Goal: Task Accomplishment & Management: Manage account settings

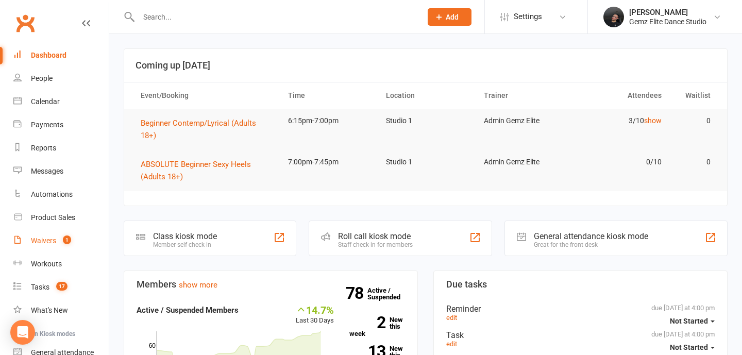
click at [32, 234] on link "Waivers 1" at bounding box center [60, 240] width 95 height 23
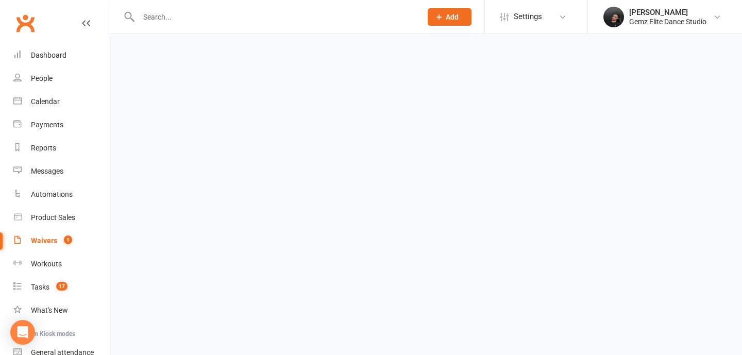
select select "100"
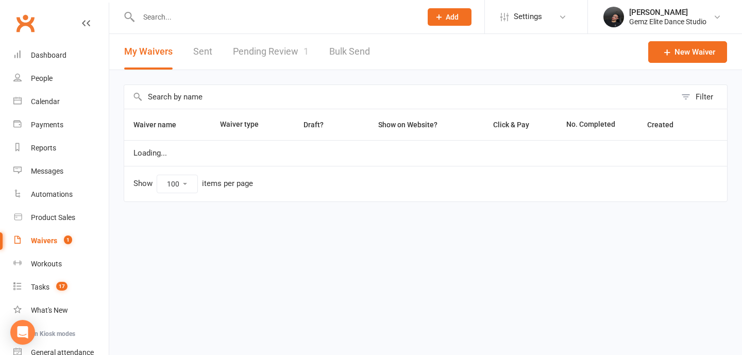
click at [263, 45] on link "Pending Review 1" at bounding box center [271, 52] width 76 height 36
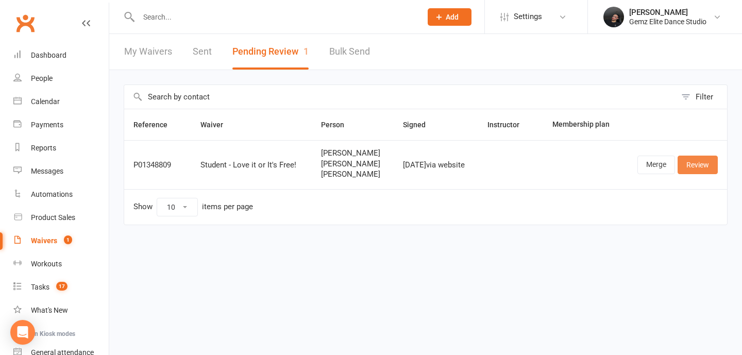
click at [699, 157] on link "Review" at bounding box center [697, 165] width 40 height 19
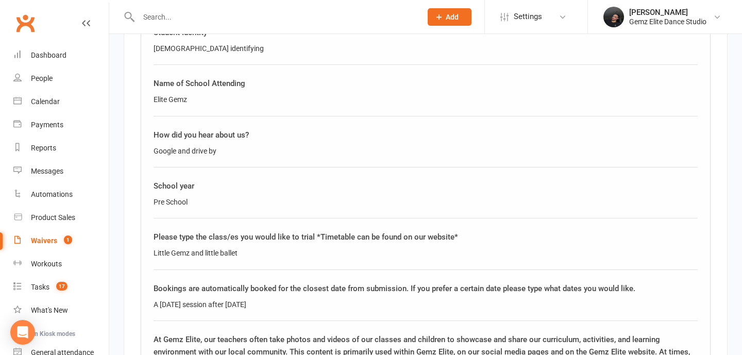
scroll to position [2000, 0]
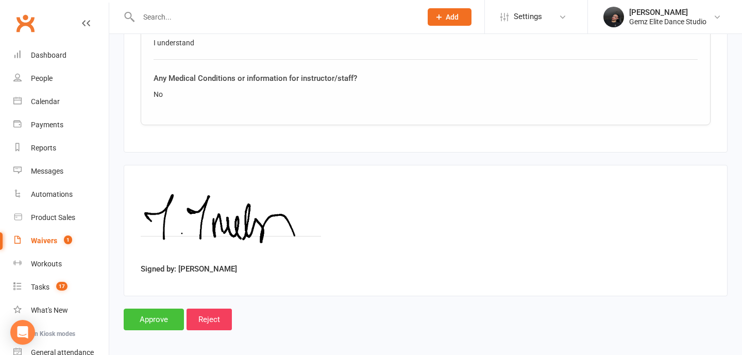
click at [153, 313] on input "Approve" at bounding box center [154, 320] width 60 height 22
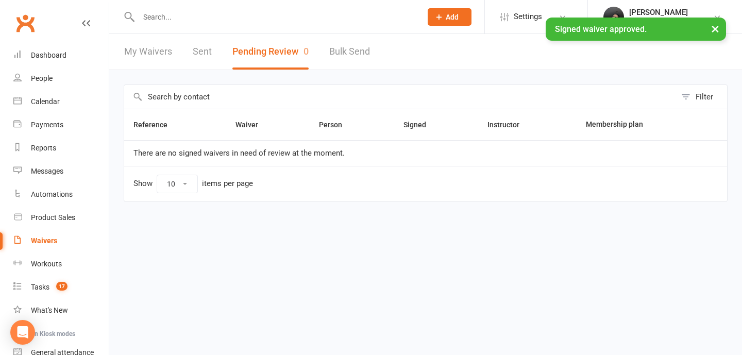
click at [268, 15] on input "text" at bounding box center [274, 17] width 279 height 14
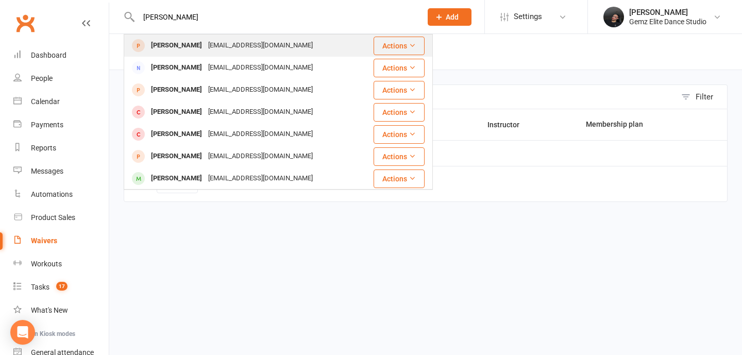
type input "[PERSON_NAME]"
click at [210, 46] on div "[EMAIL_ADDRESS][DOMAIN_NAME]" at bounding box center [260, 45] width 111 height 15
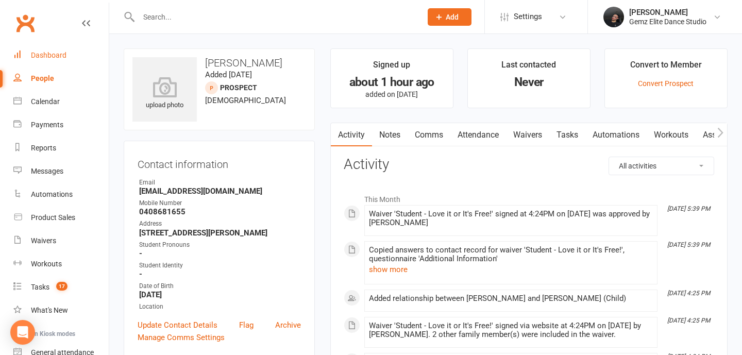
click at [71, 61] on link "Dashboard" at bounding box center [60, 55] width 95 height 23
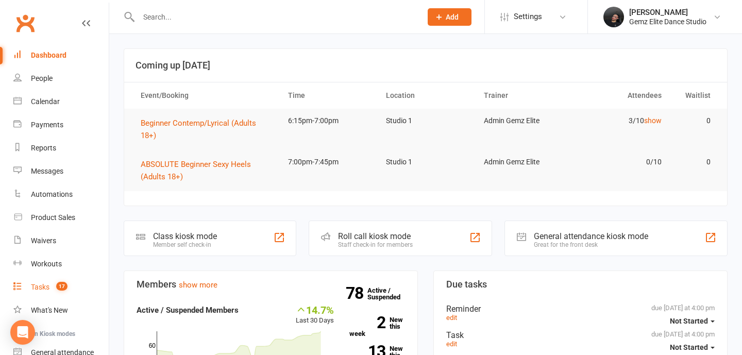
click at [57, 285] on span "17" at bounding box center [61, 286] width 11 height 9
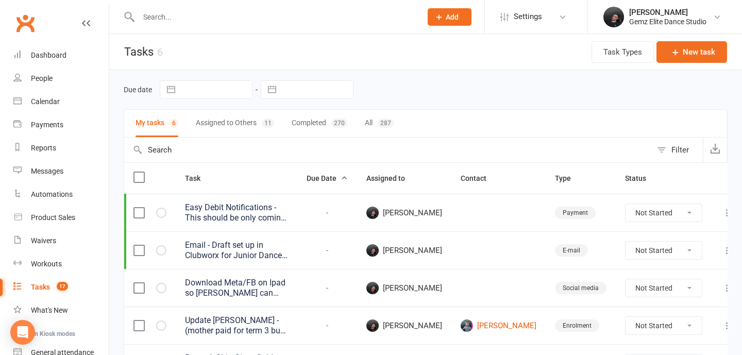
click at [236, 123] on button "Assigned to Others 11" at bounding box center [235, 123] width 78 height 27
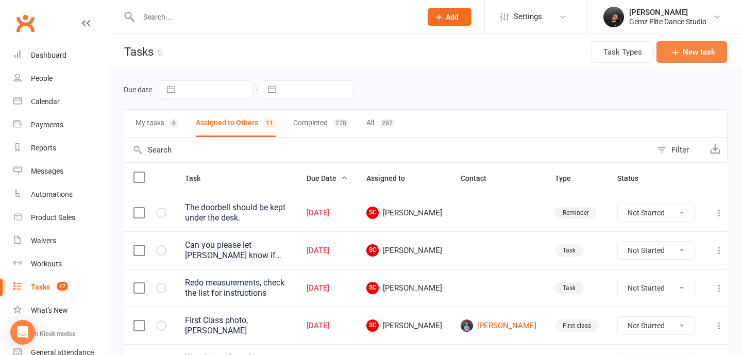
click at [709, 44] on button "New task" at bounding box center [691, 52] width 71 height 22
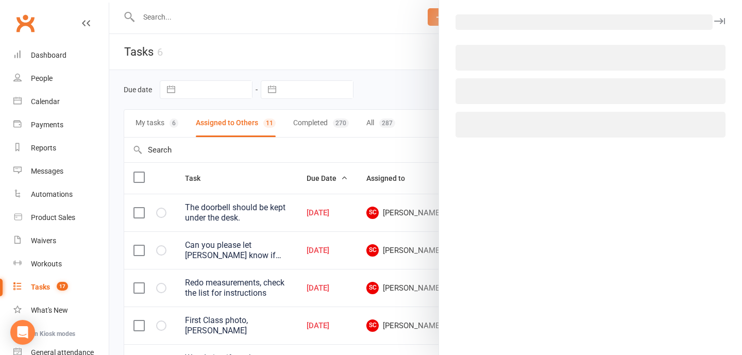
select select "52032"
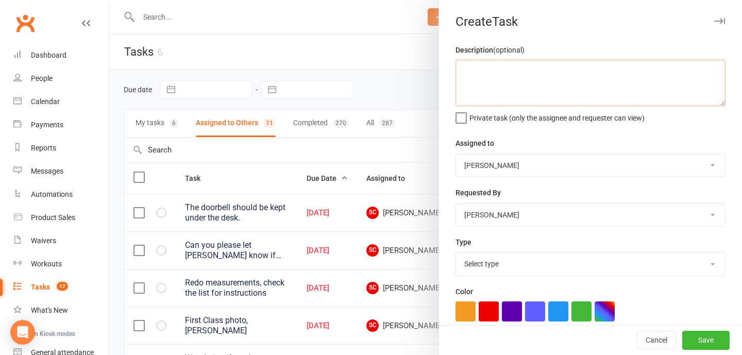
click at [574, 95] on textarea at bounding box center [590, 83] width 270 height 46
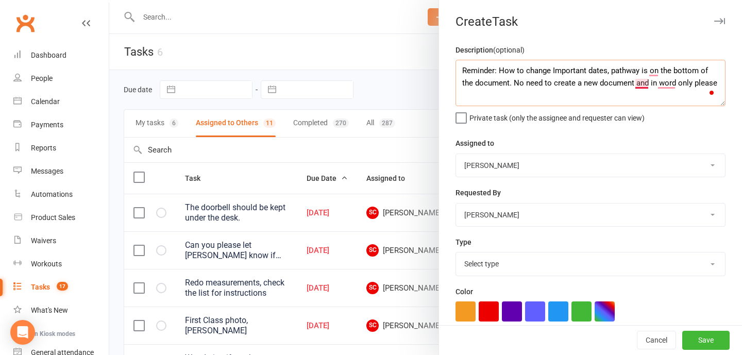
click at [641, 83] on textarea "Reminder: How to change Important dates, pathway is on the bottom of the docume…" at bounding box center [590, 83] width 270 height 46
type textarea "Reminder: How to change Important dates, pathway is at the bottom of the docume…"
click at [571, 167] on select "[PERSON_NAME] [PERSON_NAME] Admin Gemz Elite [PERSON_NAME]" at bounding box center [590, 165] width 269 height 23
select select "53755"
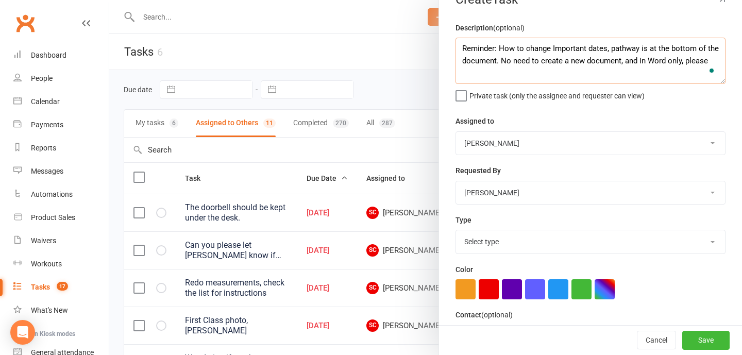
type textarea "Reminder: How to change Important dates, pathway is at the bottom of the docume…"
click at [616, 243] on select "Select type Booking E-mail Enrolment First class Insta Make-up Measurements Mee…" at bounding box center [590, 241] width 269 height 23
select select "32449"
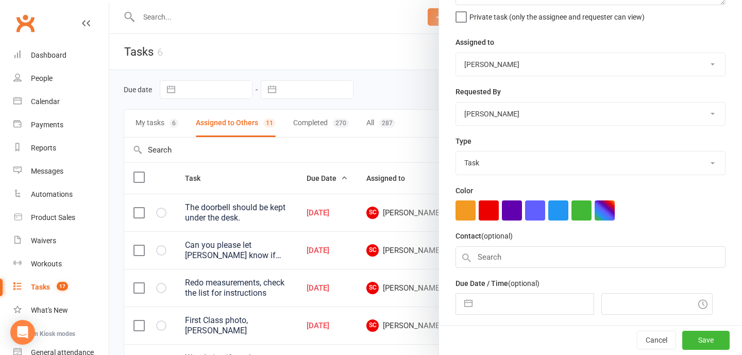
scroll to position [156, 0]
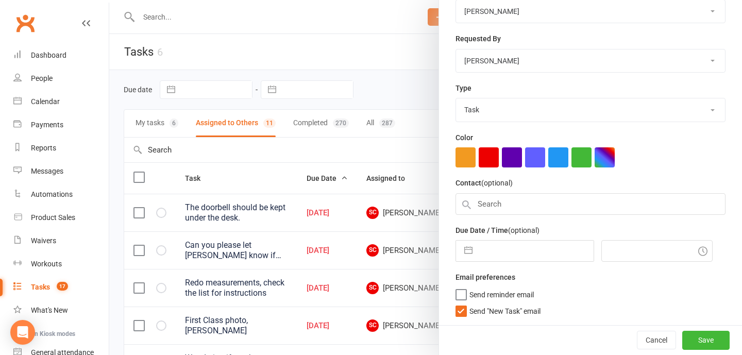
click at [467, 255] on button "button" at bounding box center [468, 251] width 19 height 21
select select "7"
select select "2025"
select select "8"
select select "2025"
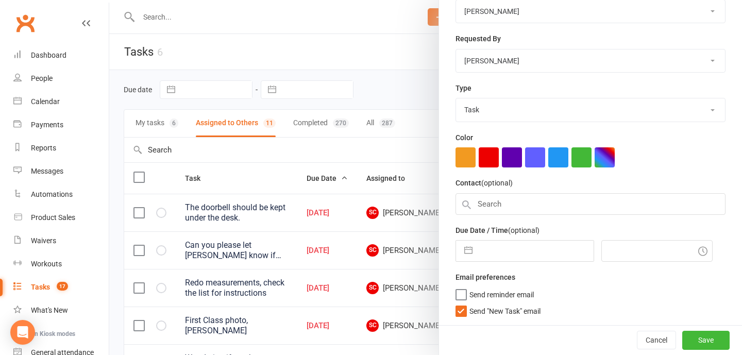
select select "9"
select select "2025"
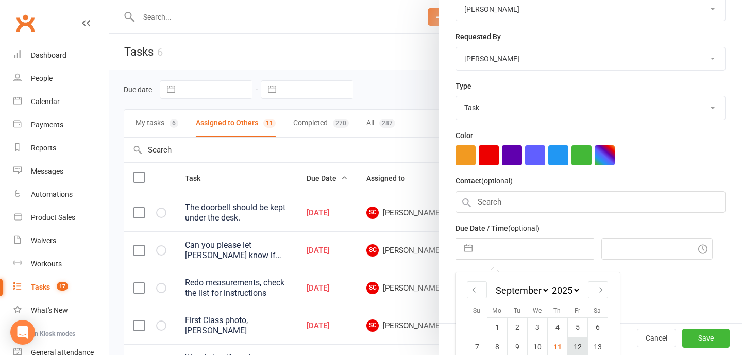
click at [575, 348] on td "12" at bounding box center [577, 347] width 20 height 20
type input "[DATE]"
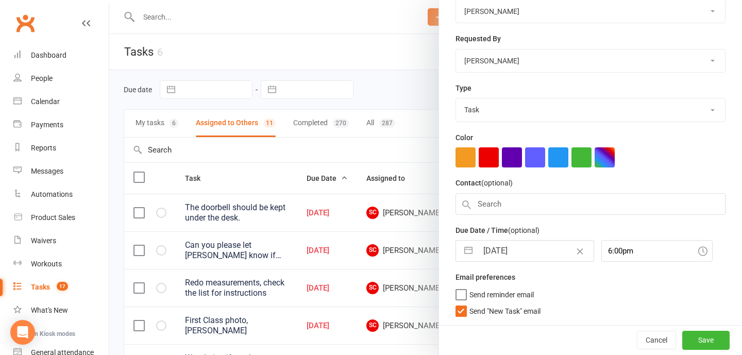
click at [488, 309] on span "Send "New Task" email" at bounding box center [504, 309] width 71 height 12
click at [488, 303] on input "Send "New Task" email" at bounding box center [497, 303] width 85 height 0
click at [618, 248] on input "6:00pm" at bounding box center [656, 251] width 111 height 22
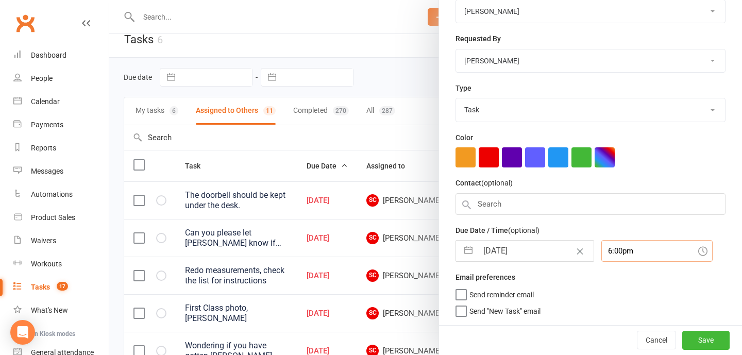
scroll to position [18, 0]
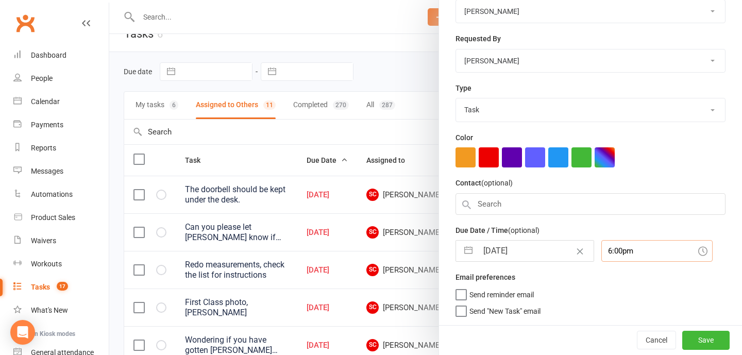
click at [619, 253] on input "6:00pm" at bounding box center [656, 251] width 111 height 22
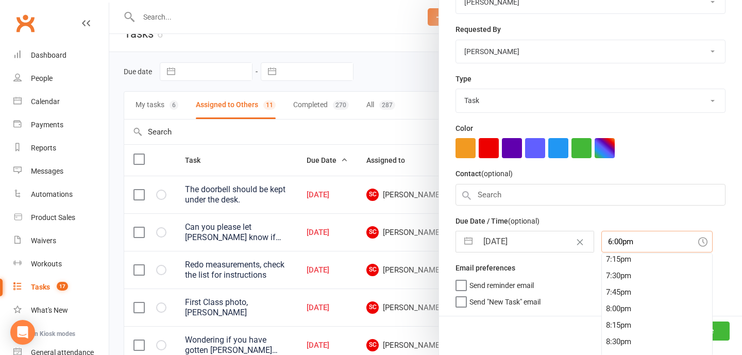
scroll to position [1481, 0]
click at [614, 330] on div "11:30pm" at bounding box center [657, 330] width 110 height 16
type input "11:30pm"
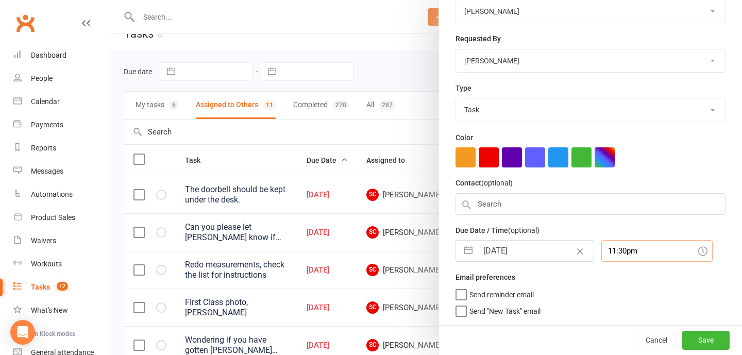
scroll to position [0, 0]
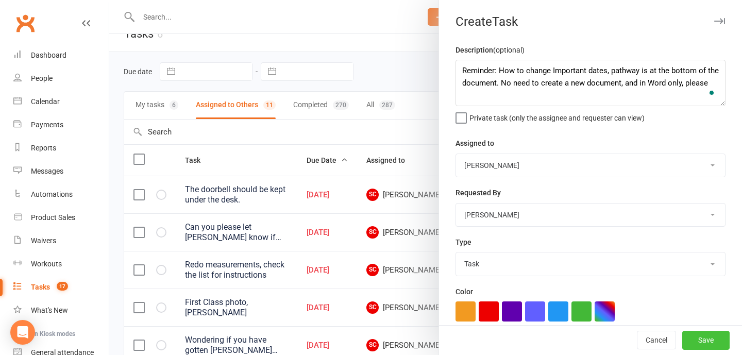
click at [712, 334] on button "Save" at bounding box center [705, 340] width 47 height 19
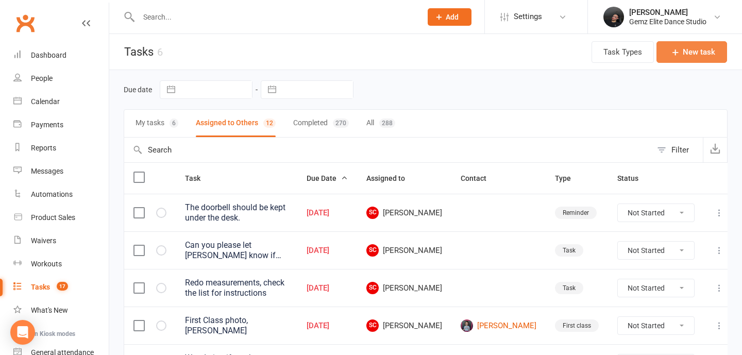
click at [695, 53] on button "New task" at bounding box center [691, 52] width 71 height 22
select select "52032"
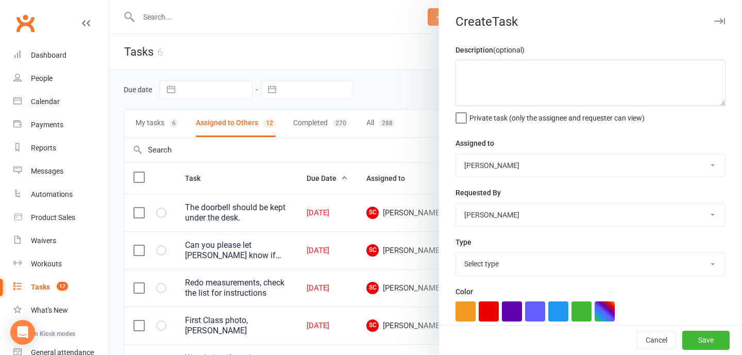
click at [632, 107] on div "Description (optional) Private task (only the assignee and requester can view)" at bounding box center [590, 83] width 270 height 79
click at [646, 90] on textarea "To enrich screen reader interactions, please activate Accessibility in Grammarl…" at bounding box center [590, 83] width 270 height 46
type textarea "H"
click at [478, 71] on textarea "Just wonderin" at bounding box center [590, 83] width 270 height 46
click at [463, 73] on textarea "Just wonderin" at bounding box center [590, 83] width 270 height 46
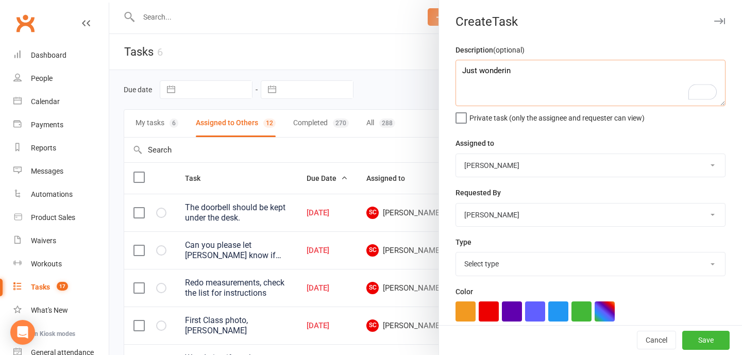
click at [463, 73] on textarea "Just wonderin" at bounding box center [590, 83] width 270 height 46
type textarea "Do you happen to know when the red signage broke? Do you know if it was a stude…"
click at [525, 171] on select "[PERSON_NAME] [PERSON_NAME] Admin Gemz Elite [PERSON_NAME]" at bounding box center [590, 165] width 269 height 23
select select "53755"
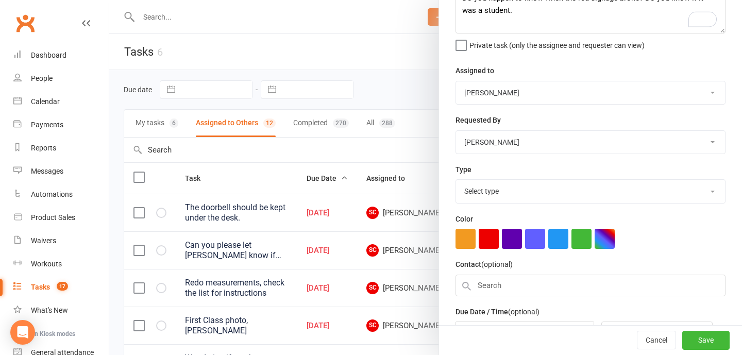
scroll to position [75, 0]
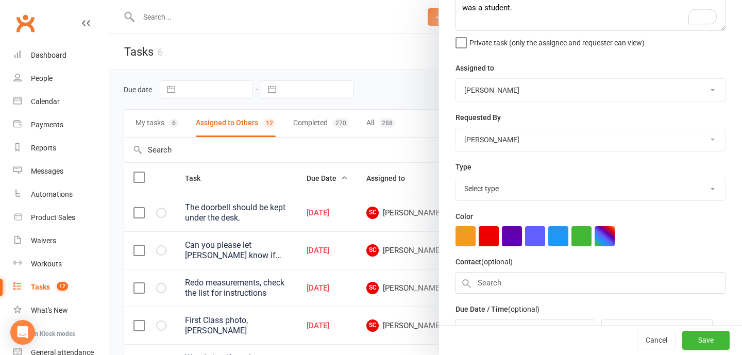
click at [510, 197] on select "Select type Booking E-mail Enrolment First class Insta Make-up Measurements Mee…" at bounding box center [590, 188] width 269 height 23
select select "32449"
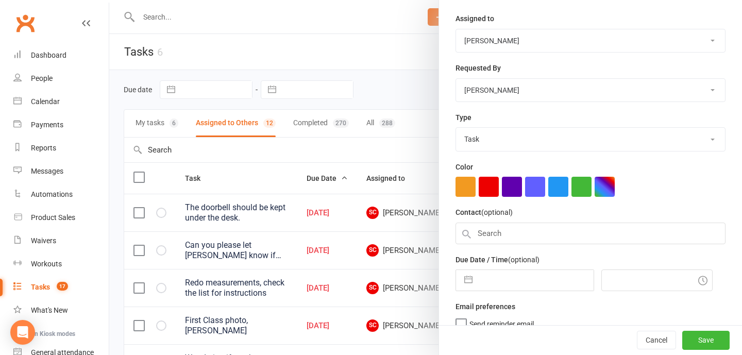
scroll to position [156, 0]
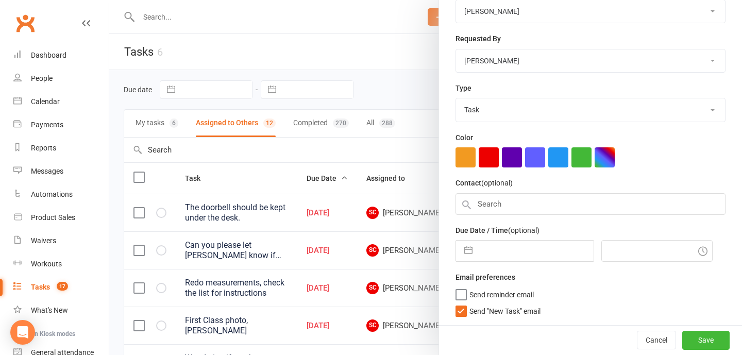
click at [504, 307] on span "Send "New Task" email" at bounding box center [504, 309] width 71 height 12
click at [504, 303] on input "Send "New Task" email" at bounding box center [497, 303] width 85 height 0
click at [473, 250] on button "button" at bounding box center [468, 251] width 19 height 21
select select "7"
select select "2025"
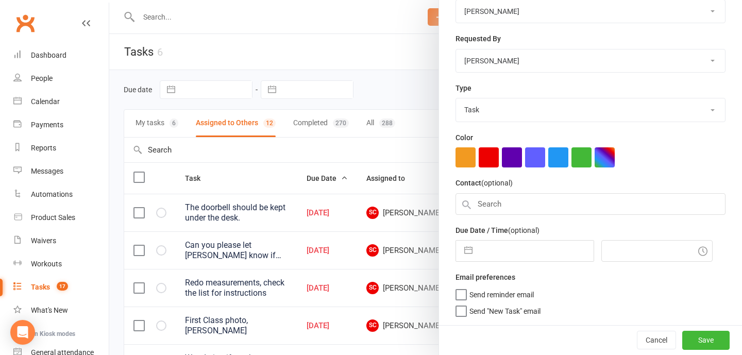
select select "8"
select select "2025"
select select "9"
select select "2025"
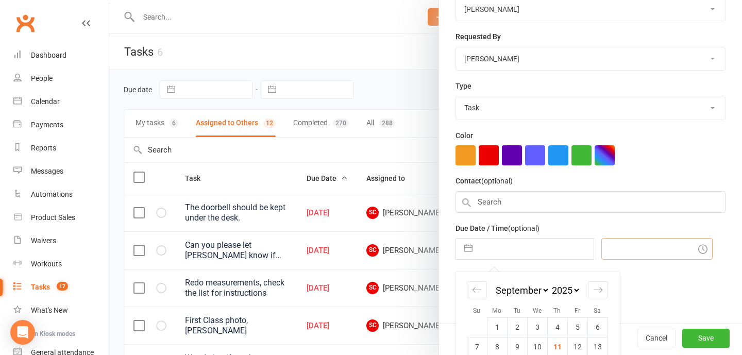
click at [634, 255] on input "text" at bounding box center [656, 249] width 111 height 22
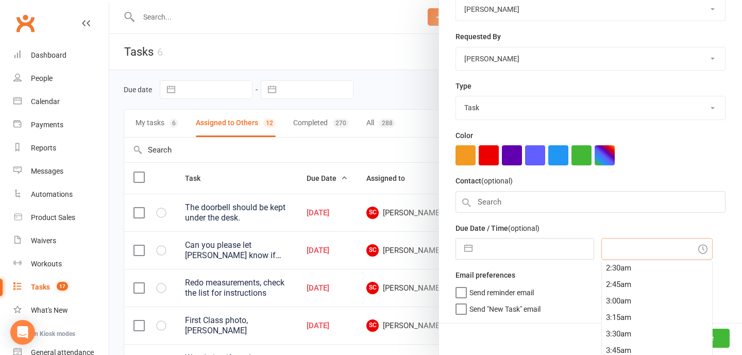
scroll to position [351, 0]
click at [614, 309] on div "6:00am" at bounding box center [657, 313] width 110 height 16
type input "[DATE]"
type input "6:00am"
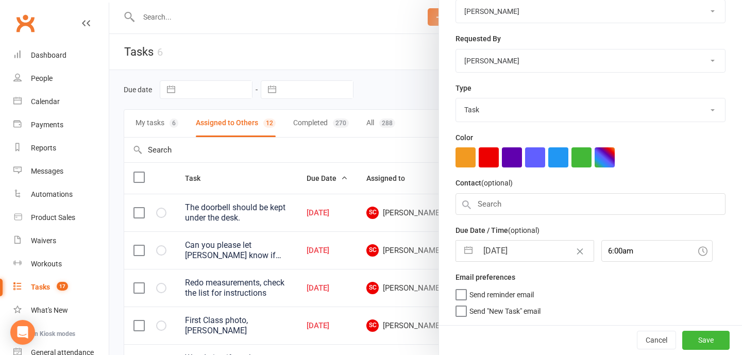
select select "7"
select select "2025"
select select "8"
select select "2025"
select select "9"
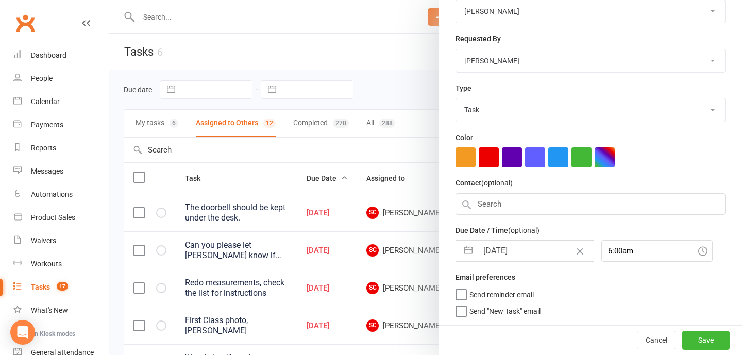
select select "2025"
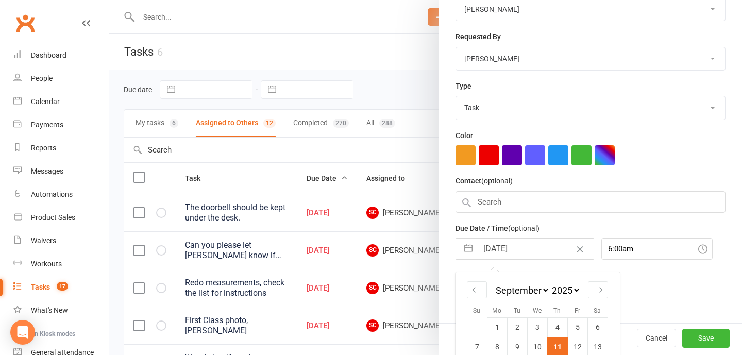
click at [534, 251] on input "[DATE]" at bounding box center [536, 249] width 116 height 21
click at [581, 346] on td "12" at bounding box center [577, 347] width 20 height 20
type input "[DATE]"
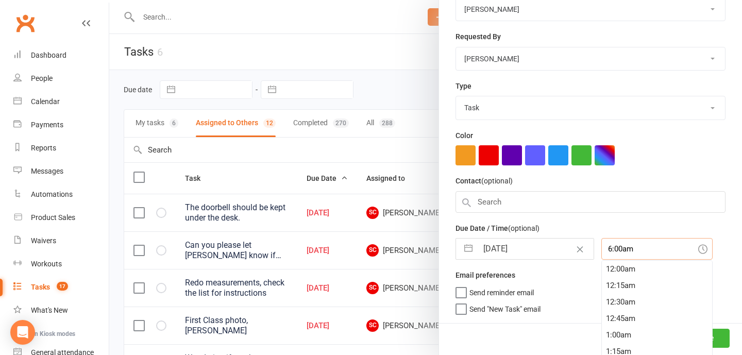
click at [641, 260] on input "6:00am" at bounding box center [656, 249] width 111 height 22
click at [614, 339] on div "3:15pm" at bounding box center [657, 339] width 110 height 16
type input "3:15pm"
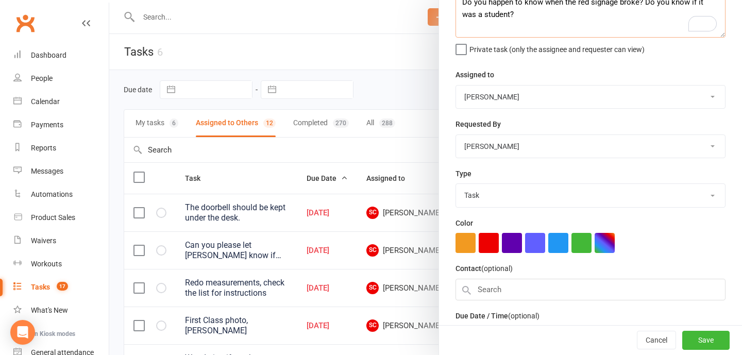
scroll to position [0, 0]
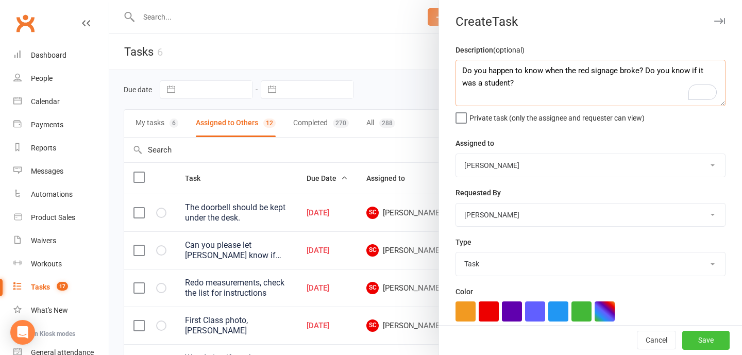
type textarea "Do you happen to know when the red signage broke? Do you know if it was a stude…"
click at [705, 339] on button "Save" at bounding box center [705, 340] width 47 height 19
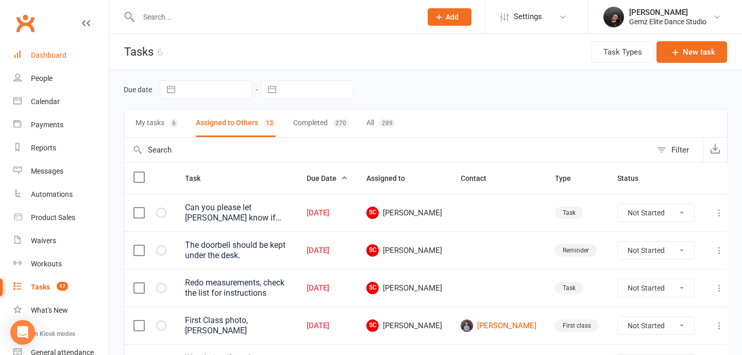
click at [30, 53] on link "Dashboard" at bounding box center [60, 55] width 95 height 23
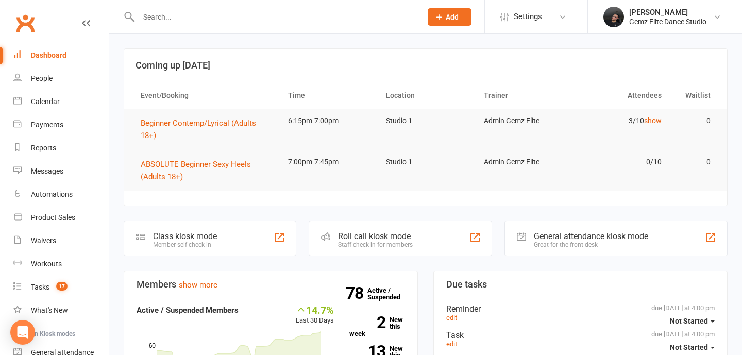
click at [172, 114] on td "Beginner Contemp/Lyrical (Adults 18+)" at bounding box center [204, 129] width 147 height 41
click at [153, 134] on span "Beginner Contemp/Lyrical (Adults 18+)" at bounding box center [198, 129] width 115 height 22
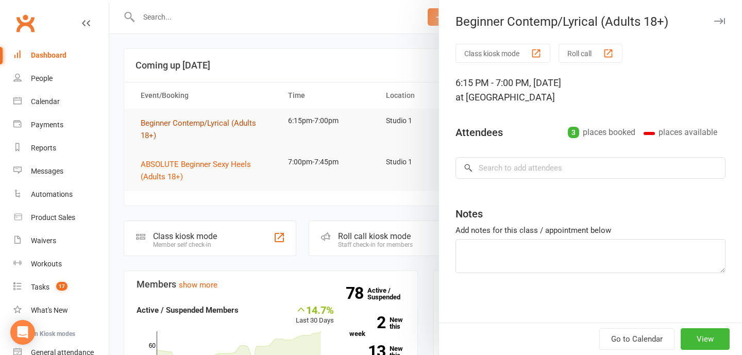
type textarea "Trial"
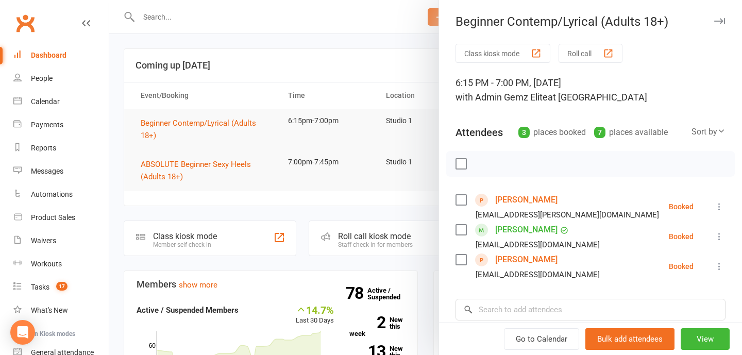
click at [718, 261] on icon at bounding box center [719, 266] width 10 height 10
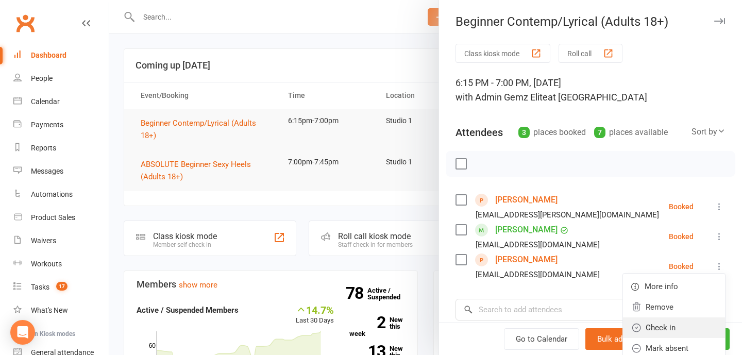
click at [697, 325] on link "Check in" at bounding box center [674, 327] width 102 height 21
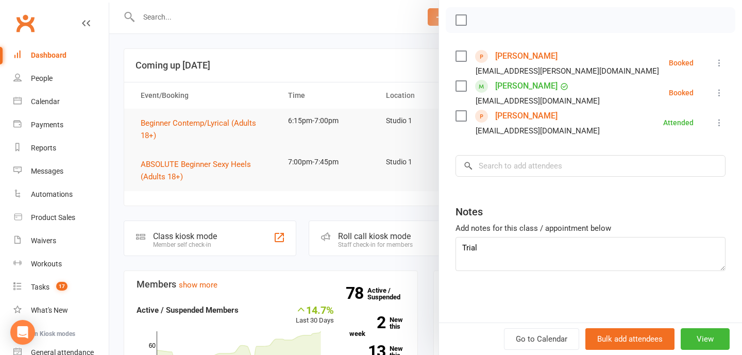
scroll to position [143, 0]
click at [577, 263] on textarea "Trial" at bounding box center [590, 254] width 270 height 34
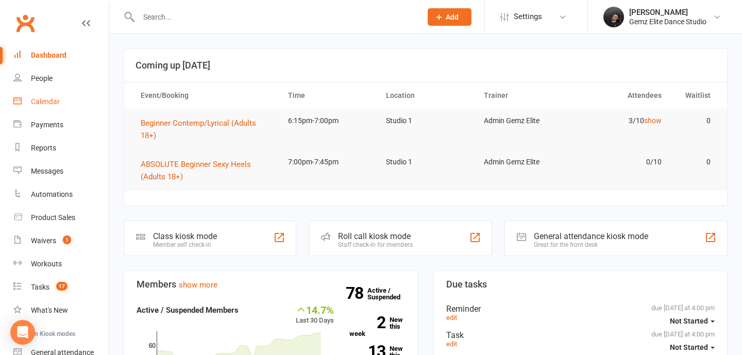
click at [57, 100] on div "Calendar" at bounding box center [45, 101] width 29 height 8
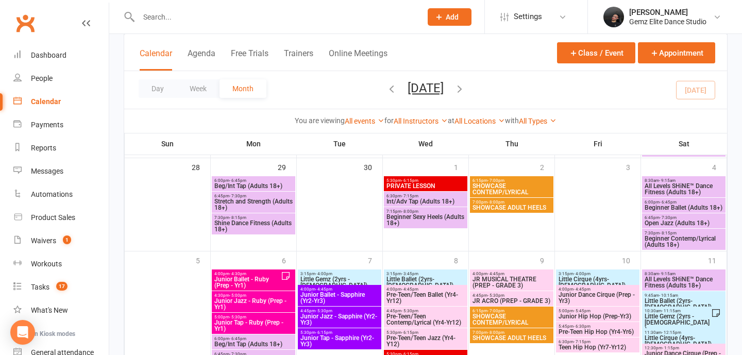
scroll to position [746, 0]
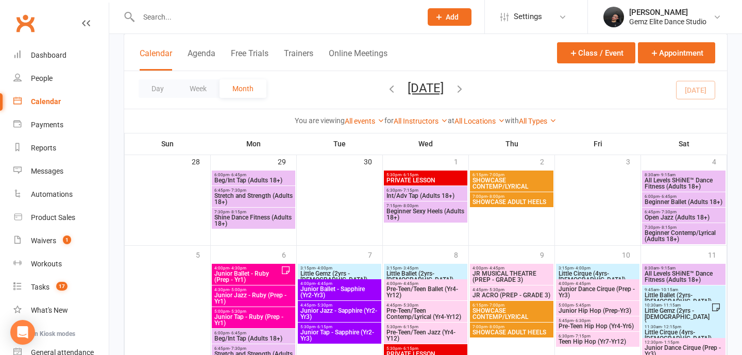
click at [667, 291] on span "- 10:15am" at bounding box center [668, 289] width 19 height 5
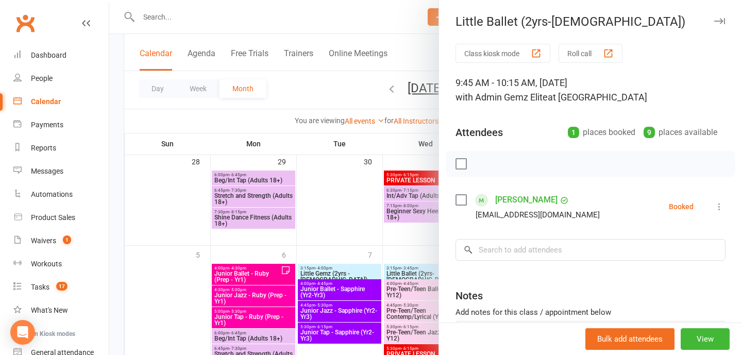
click at [586, 147] on div "Class kiosk mode Roll call 9:45 AM - 10:15 AM, Saturday, October, 11, 2025 with…" at bounding box center [590, 225] width 303 height 363
click at [565, 244] on input "search" at bounding box center [590, 250] width 270 height 22
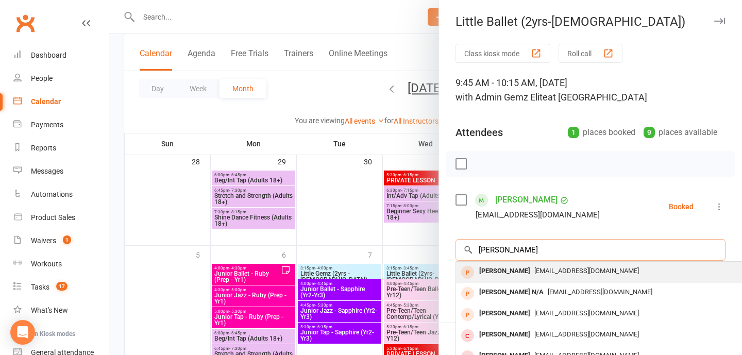
type input "[PERSON_NAME]"
click at [537, 278] on div "[EMAIL_ADDRESS][DOMAIN_NAME]" at bounding box center [610, 271] width 300 height 15
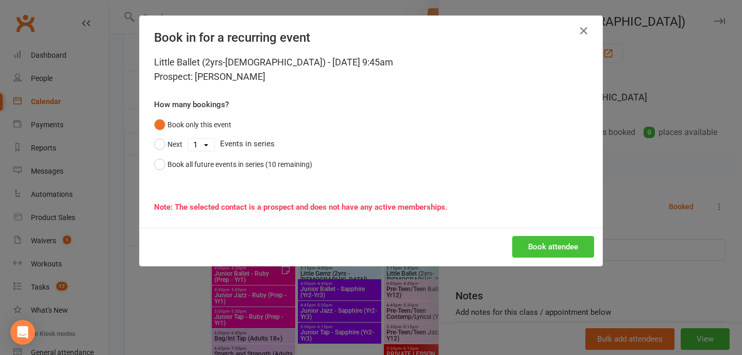
click at [547, 239] on button "Book attendee" at bounding box center [553, 247] width 82 height 22
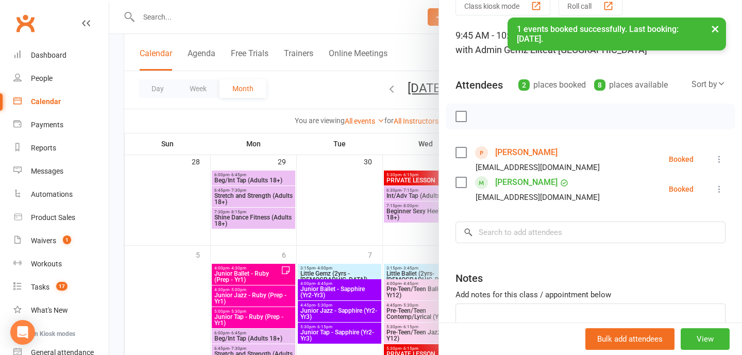
scroll to position [49, 0]
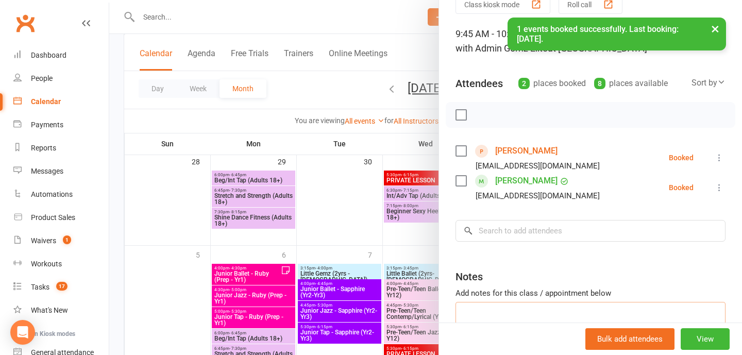
click at [552, 312] on textarea at bounding box center [590, 319] width 270 height 34
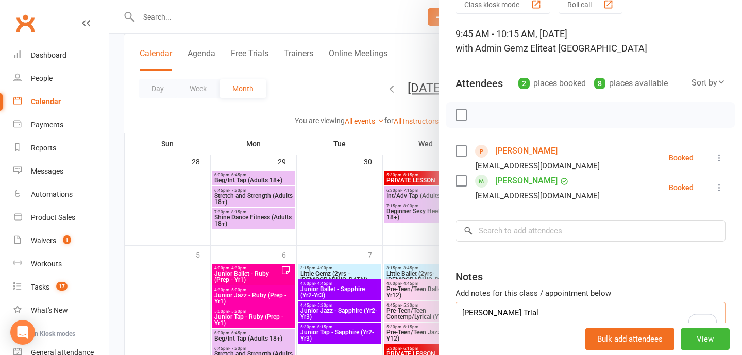
type textarea "Oliver Trial"
click at [404, 254] on div at bounding box center [425, 177] width 633 height 355
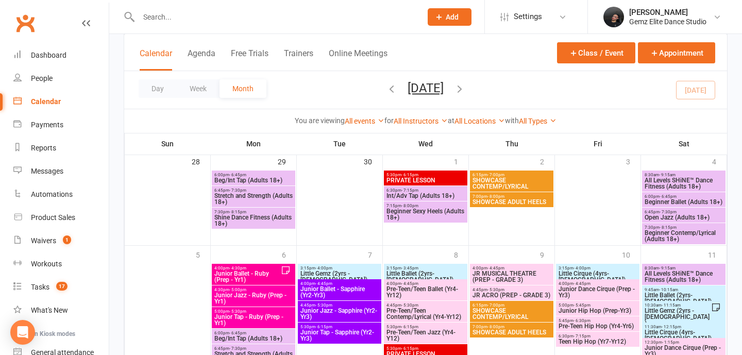
click at [674, 312] on span "Little Gemz (2yrs - 5yrs old)" at bounding box center [677, 317] width 67 height 19
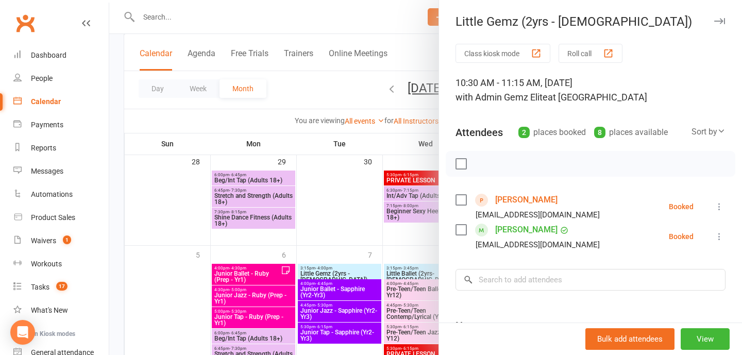
click at [377, 213] on div at bounding box center [425, 177] width 633 height 355
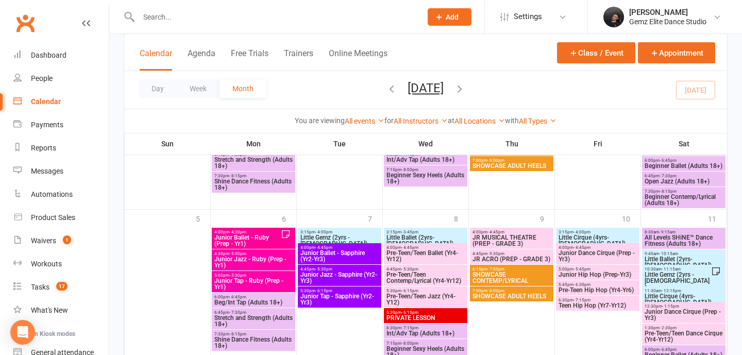
scroll to position [783, 0]
click at [669, 271] on span "Little Gemz (2yrs - 5yrs old)" at bounding box center [677, 280] width 67 height 19
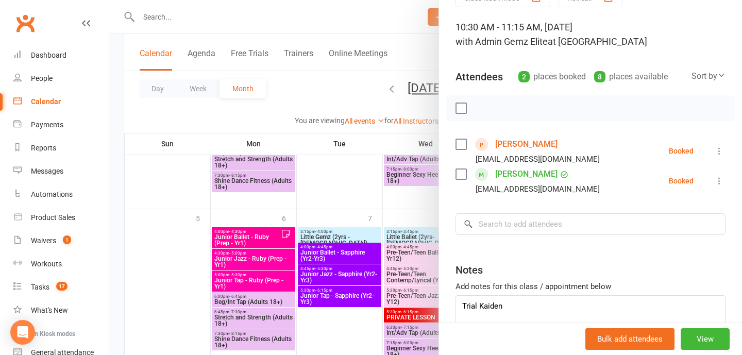
scroll to position [63, 0]
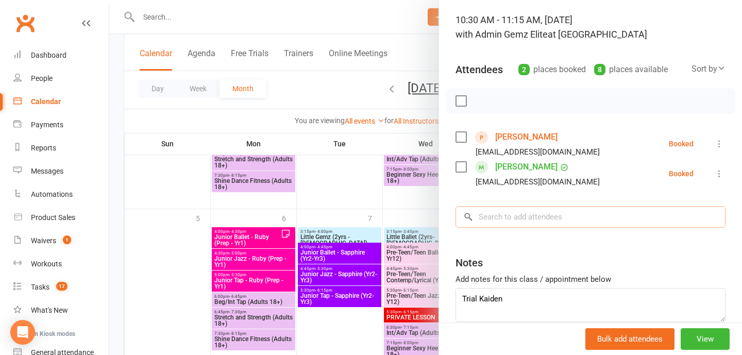
click at [562, 216] on input "search" at bounding box center [590, 217] width 270 height 22
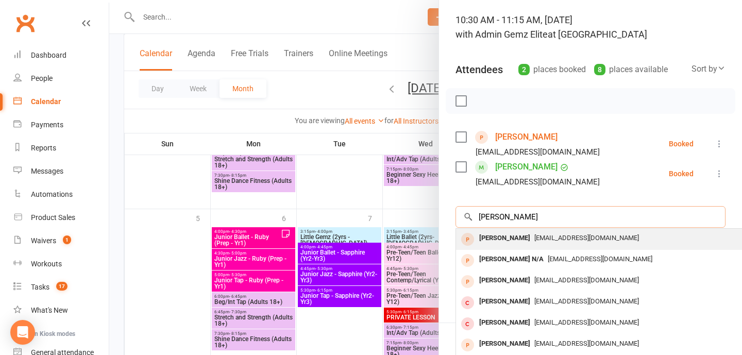
type input "[PERSON_NAME]"
click at [500, 238] on div "[PERSON_NAME]" at bounding box center [504, 238] width 59 height 15
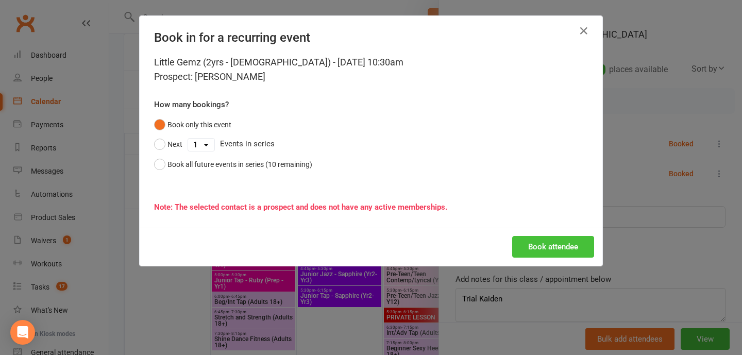
click at [560, 239] on button "Book attendee" at bounding box center [553, 247] width 82 height 22
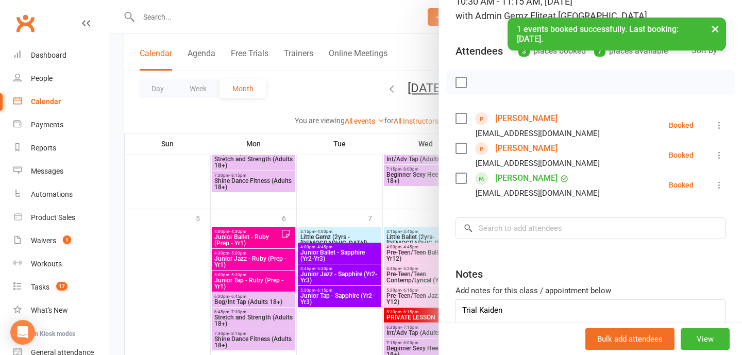
scroll to position [100, 0]
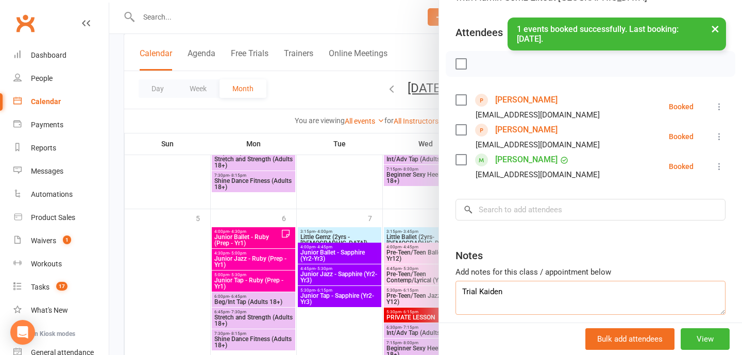
click at [534, 291] on textarea "Trial Kaiden" at bounding box center [590, 298] width 270 height 34
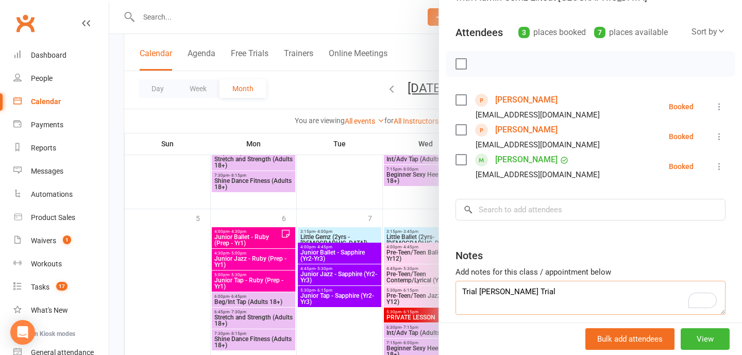
type textarea "Trial Kaiden Oliver Trial"
click at [386, 220] on div at bounding box center [425, 177] width 633 height 355
